Goal: Find specific page/section: Find specific page/section

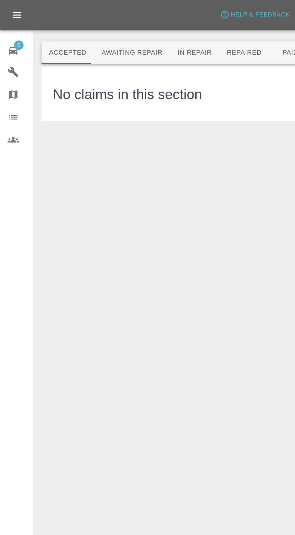
click at [92, 18] on div "Axioma Help & Feedback Account Notifications 29 Logout" at bounding box center [147, 9] width 295 height 19
click at [91, 36] on button "Awaiting Repair" at bounding box center [84, 33] width 48 height 14
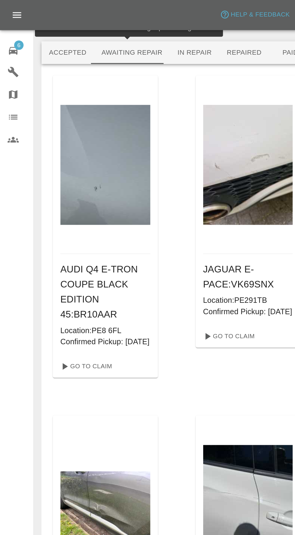
click at [8, 94] on link "Users" at bounding box center [10, 89] width 21 height 14
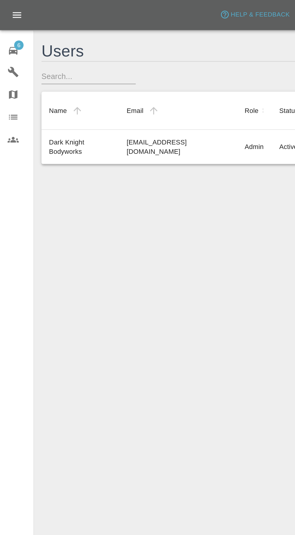
click at [12, 28] on span "6" at bounding box center [12, 29] width 6 height 6
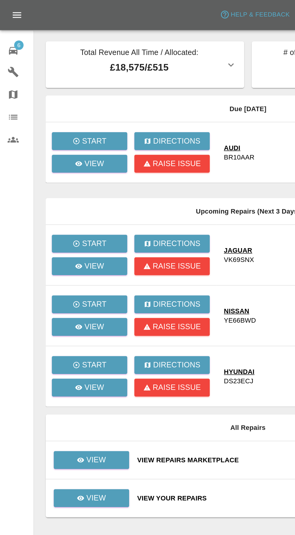
click at [54, 108] on div at bounding box center [147, 267] width 295 height 535
click at [66, 106] on link "View" at bounding box center [57, 104] width 48 height 11
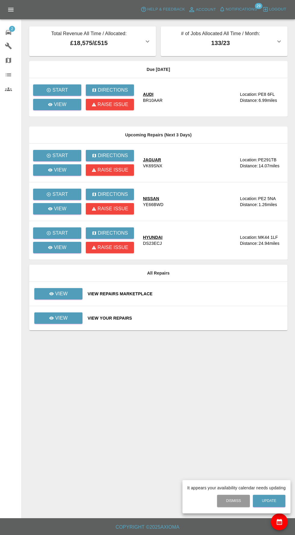
click at [244, 9] on div at bounding box center [147, 267] width 295 height 535
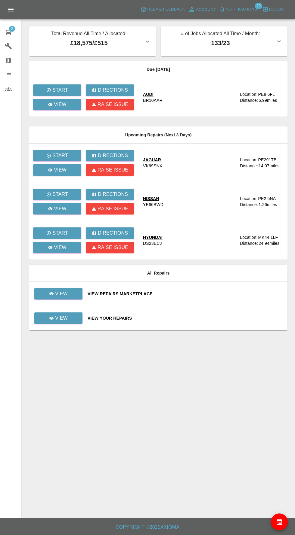
click at [246, 12] on span "Notifications" at bounding box center [240, 9] width 31 height 7
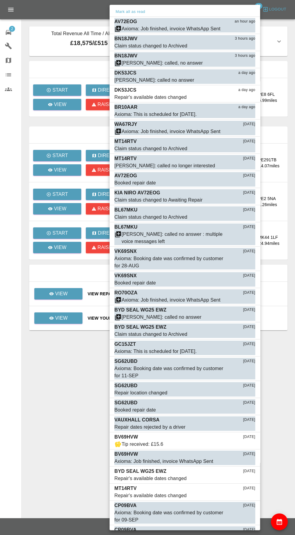
click at [46, 132] on div at bounding box center [147, 267] width 295 height 535
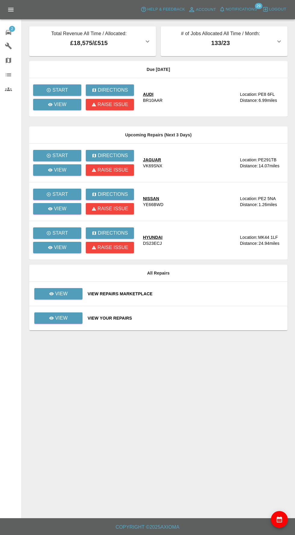
click at [63, 114] on td "Start Directions View Raise issue" at bounding box center [83, 97] width 109 height 39
click at [57, 107] on p "View" at bounding box center [60, 104] width 13 height 7
